Goal: Information Seeking & Learning: Learn about a topic

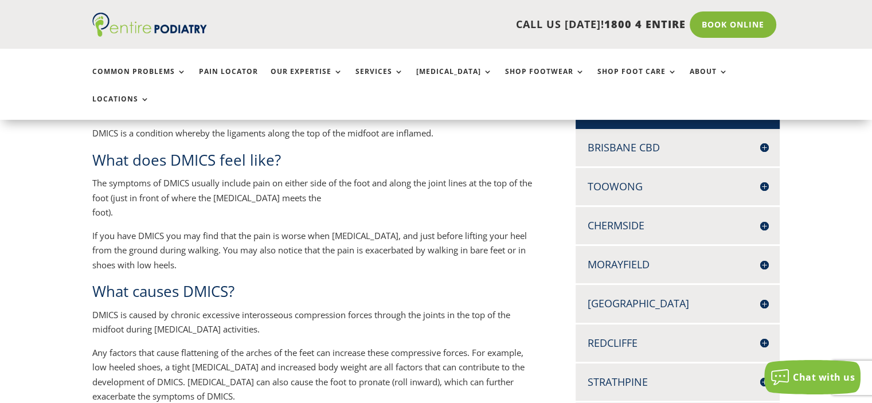
scroll to position [315, 0]
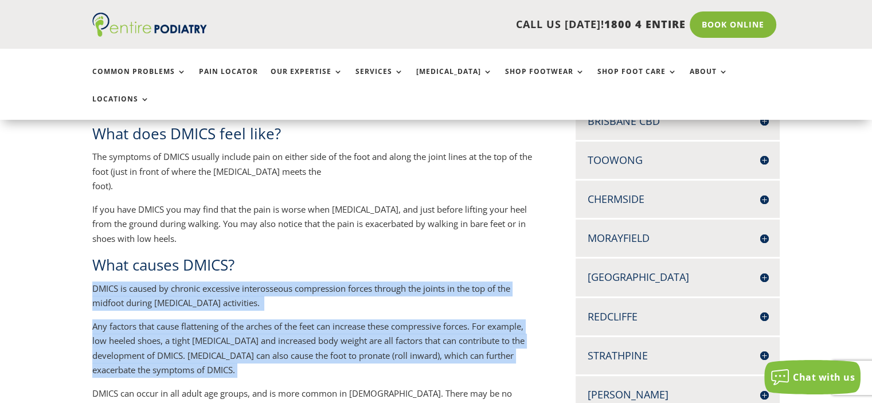
drag, startPoint x: 290, startPoint y: 240, endPoint x: 305, endPoint y: 363, distance: 124.2
click at [305, 363] on div "What is Dorsal Midfoot Interosseous Compression Syndrome (DMICS)? DMICS is a co…" at bounding box center [315, 389] width 446 height 672
click at [305, 386] on p "DMICS can occur in all adult age groups, and is more common in [DEMOGRAPHIC_DAT…" at bounding box center [315, 405] width 446 height 38
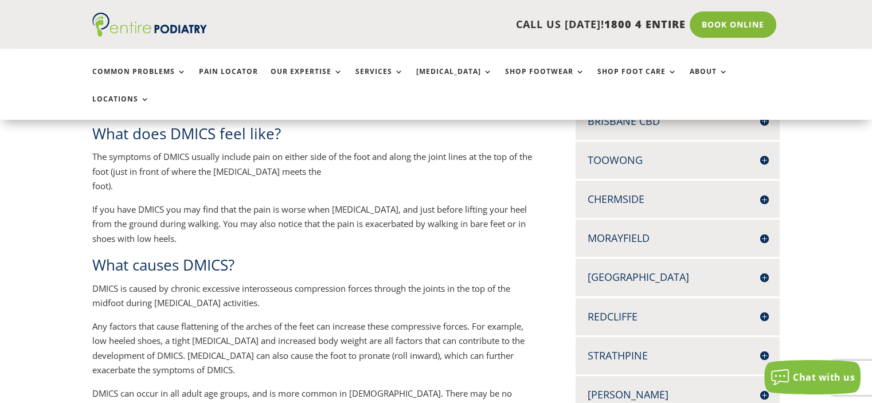
scroll to position [341, 0]
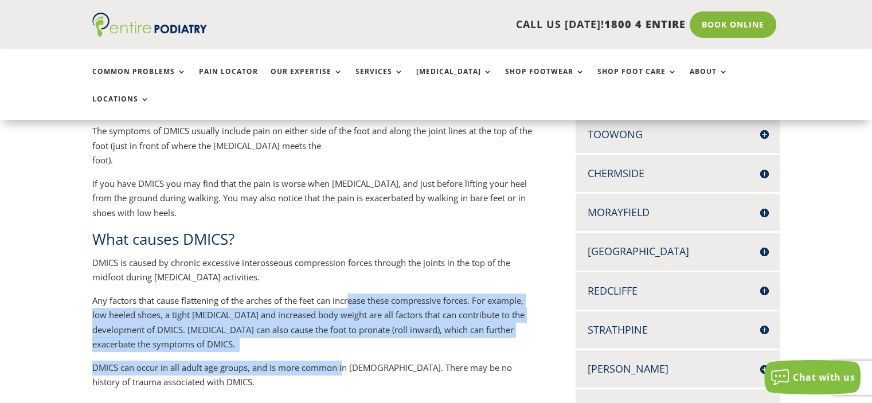
drag, startPoint x: 344, startPoint y: 345, endPoint x: 354, endPoint y: 270, distance: 75.2
click at [354, 270] on div "What is Dorsal Midfoot Interosseous Compression Syndrome (DMICS)? DMICS is a co…" at bounding box center [315, 363] width 446 height 672
click at [354, 294] on p "Any factors that cause flattening of the arches of the feet can increase these …" at bounding box center [315, 327] width 446 height 67
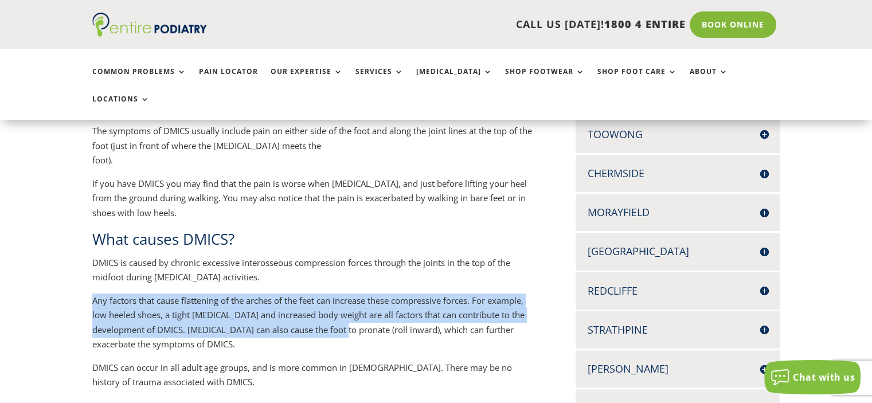
drag, startPoint x: 365, startPoint y: 257, endPoint x: 337, endPoint y: 309, distance: 58.5
click at [337, 309] on div "What is Dorsal Midfoot Interosseous Compression Syndrome (DMICS)? DMICS is a co…" at bounding box center [315, 363] width 446 height 672
click at [337, 309] on p "Any factors that cause flattening of the arches of the feet can increase these …" at bounding box center [315, 327] width 446 height 67
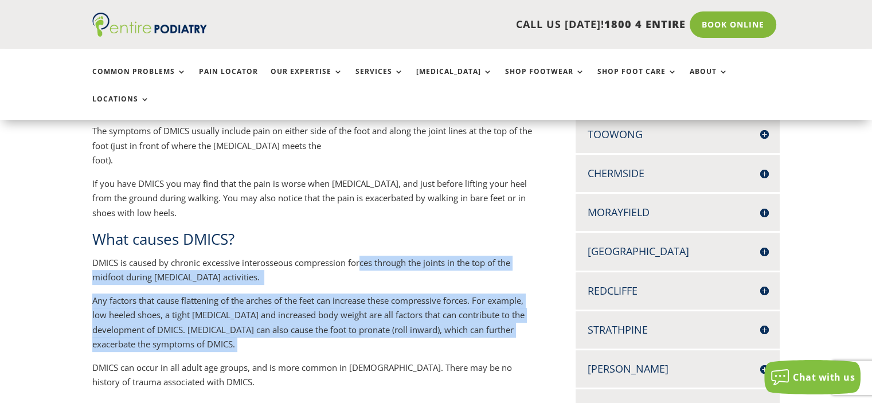
drag, startPoint x: 333, startPoint y: 320, endPoint x: 362, endPoint y: 239, distance: 86.7
click at [362, 239] on div "What is Dorsal Midfoot Interosseous Compression Syndrome (DMICS)? DMICS is a co…" at bounding box center [315, 363] width 446 height 672
click at [362, 256] on p "DMICS is caused by chronic excessive interosseous compression forces through th…" at bounding box center [315, 275] width 446 height 38
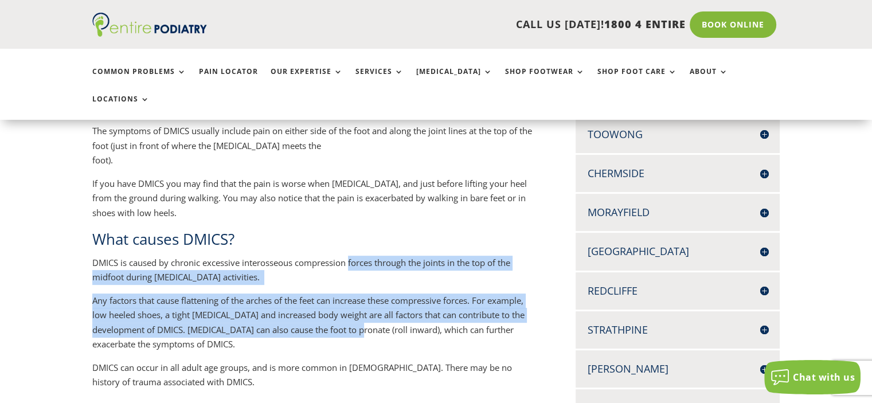
drag, startPoint x: 362, startPoint y: 239, endPoint x: 346, endPoint y: 305, distance: 67.9
click at [346, 305] on div "What is Dorsal Midfoot Interosseous Compression Syndrome (DMICS)? DMICS is a co…" at bounding box center [315, 363] width 446 height 672
click at [346, 305] on p "Any factors that cause flattening of the arches of the feet can increase these …" at bounding box center [315, 327] width 446 height 67
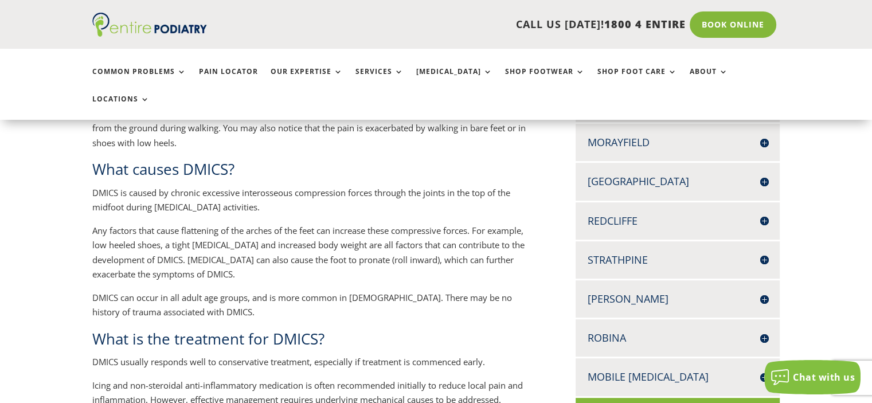
scroll to position [477, 0]
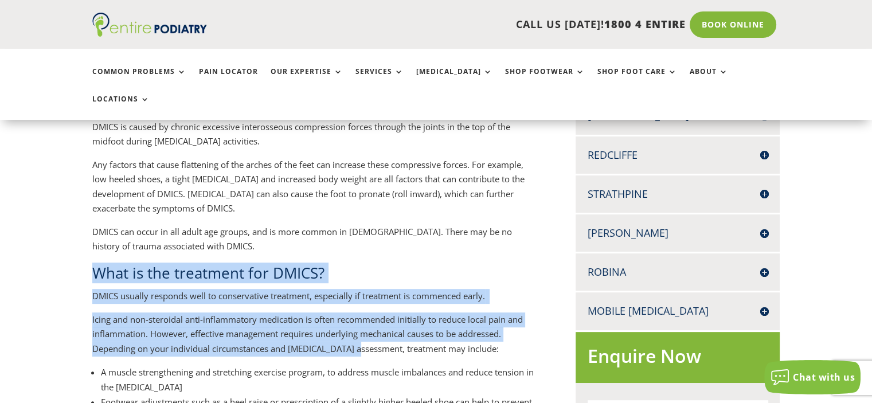
drag, startPoint x: 358, startPoint y: 222, endPoint x: 358, endPoint y: 315, distance: 93.5
click at [358, 315] on div "What is Dorsal Midfoot Interosseous Compression Syndrome (DMICS)? DMICS is a co…" at bounding box center [315, 227] width 446 height 672
click at [358, 315] on p "Icing and non-steroidal anti-inflammatory medication is often recommended initi…" at bounding box center [315, 338] width 446 height 53
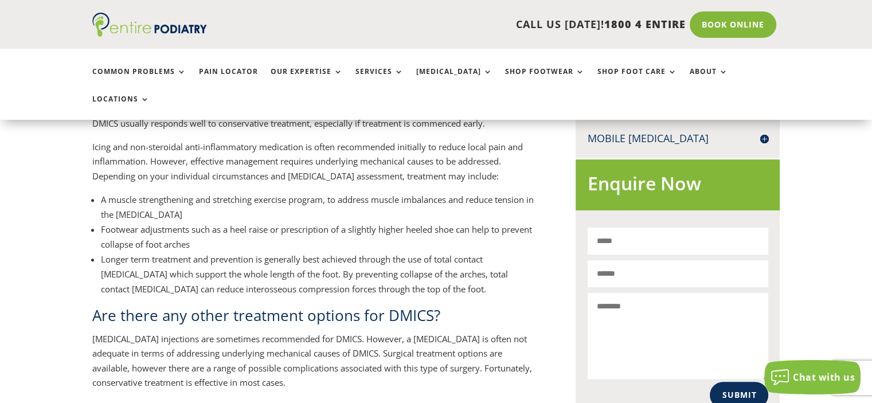
scroll to position [746, 0]
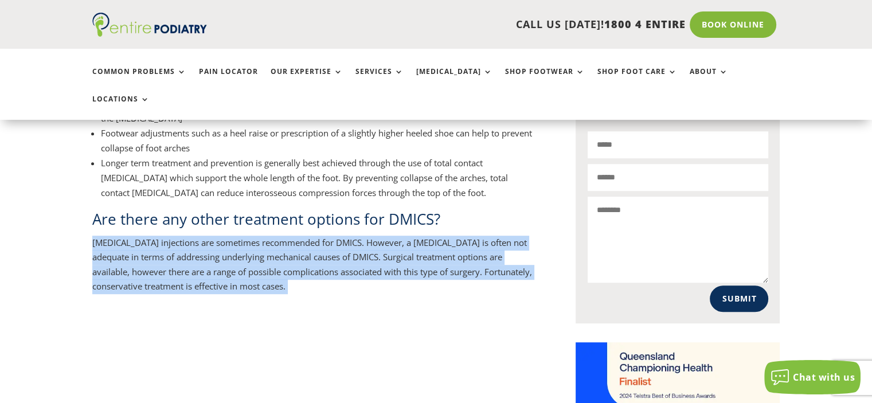
drag, startPoint x: 443, startPoint y: 184, endPoint x: 402, endPoint y: 274, distance: 98.8
click at [402, 274] on div "What is Dorsal Midfoot Interosseous Compression Syndrome (DMICS)? DMICS is a co…" at bounding box center [436, 39] width 688 height 834
